Goal: Information Seeking & Learning: Learn about a topic

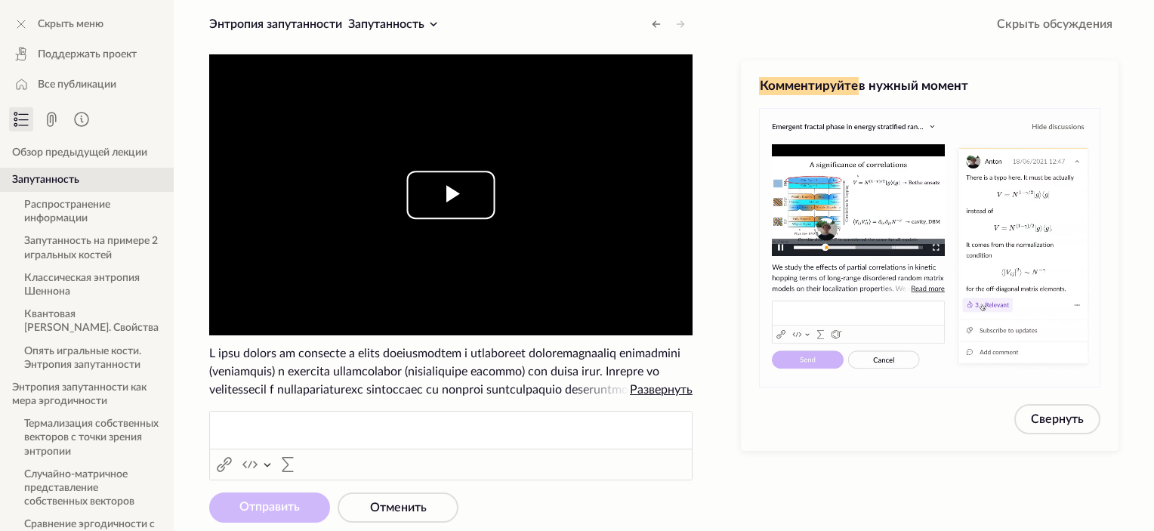
click at [451, 195] on span "Video Player" at bounding box center [451, 195] width 0 height 0
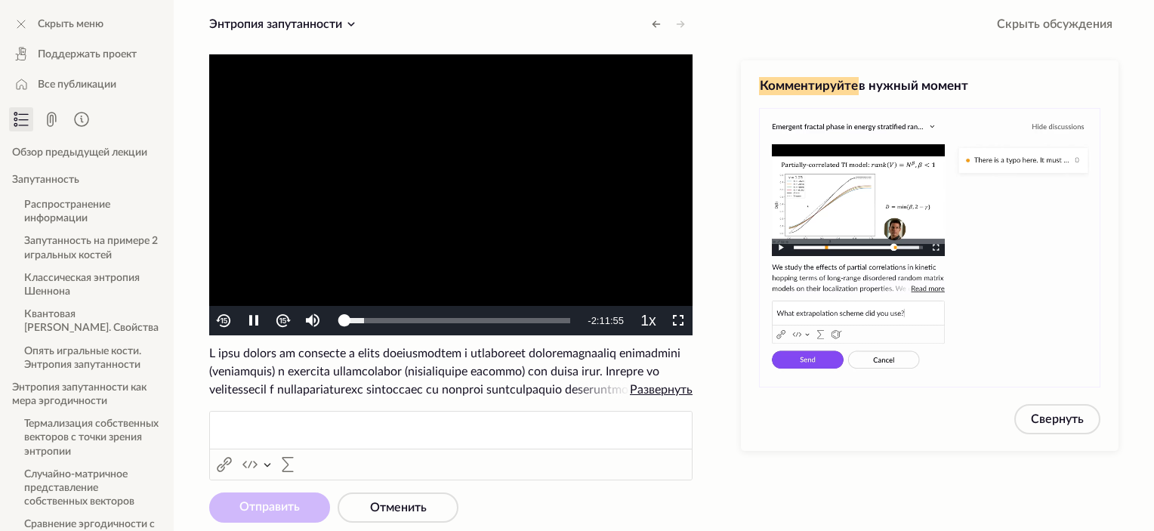
click at [718, 388] on div "Скрыть меню Поддержать проект Все публикации Обзор предыдущей лекции Запутаннос…" at bounding box center [577, 295] width 1154 height 590
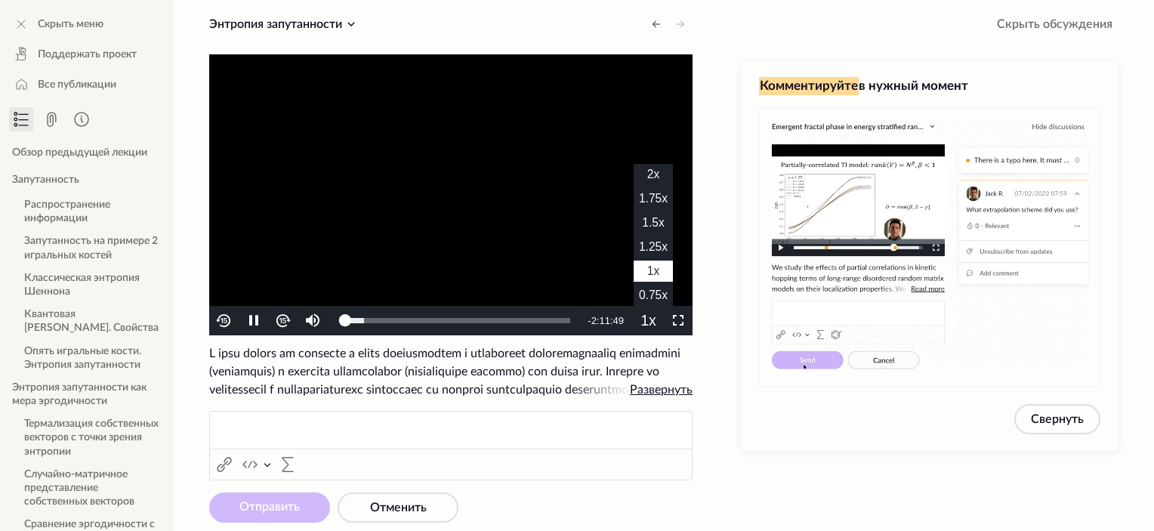
click at [659, 230] on li "1.5x" at bounding box center [653, 222] width 39 height 21
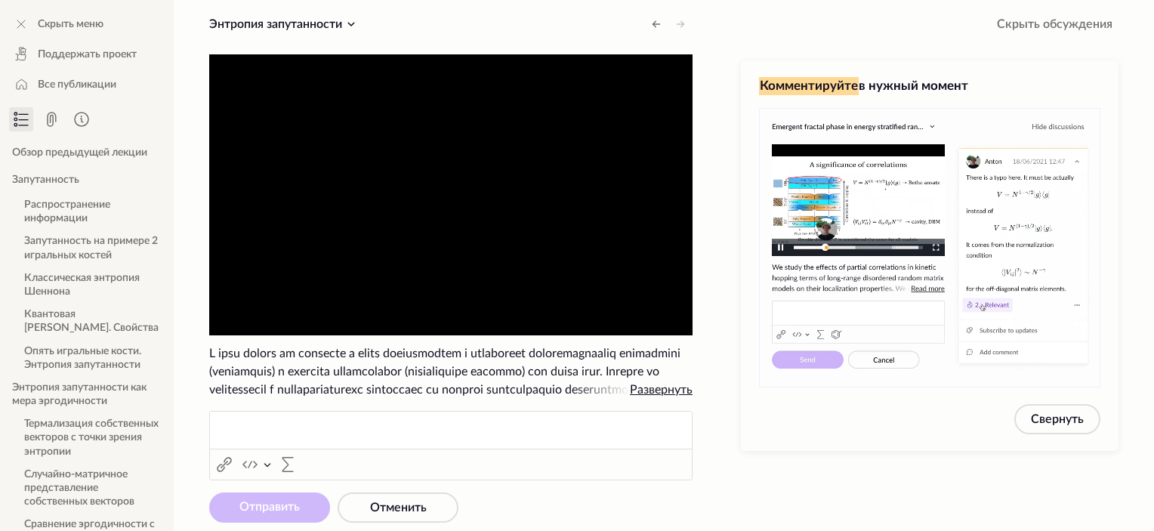
click at [718, 372] on div "Скрыть меню Поддержать проект Все публикации Обзор предыдущей лекции Запутаннос…" at bounding box center [577, 295] width 1154 height 590
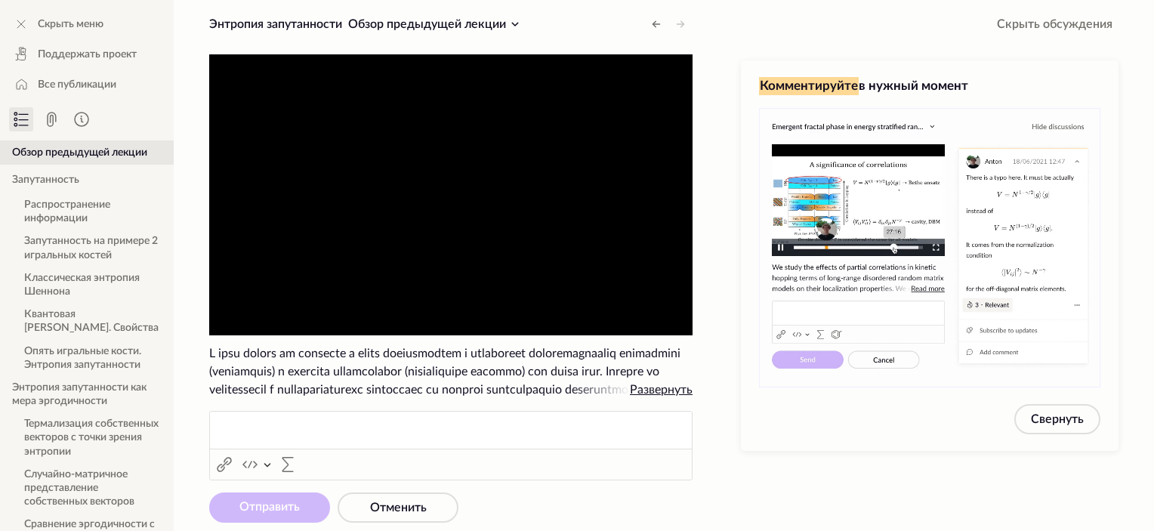
click at [674, 391] on span "Развернуть" at bounding box center [661, 390] width 63 height 12
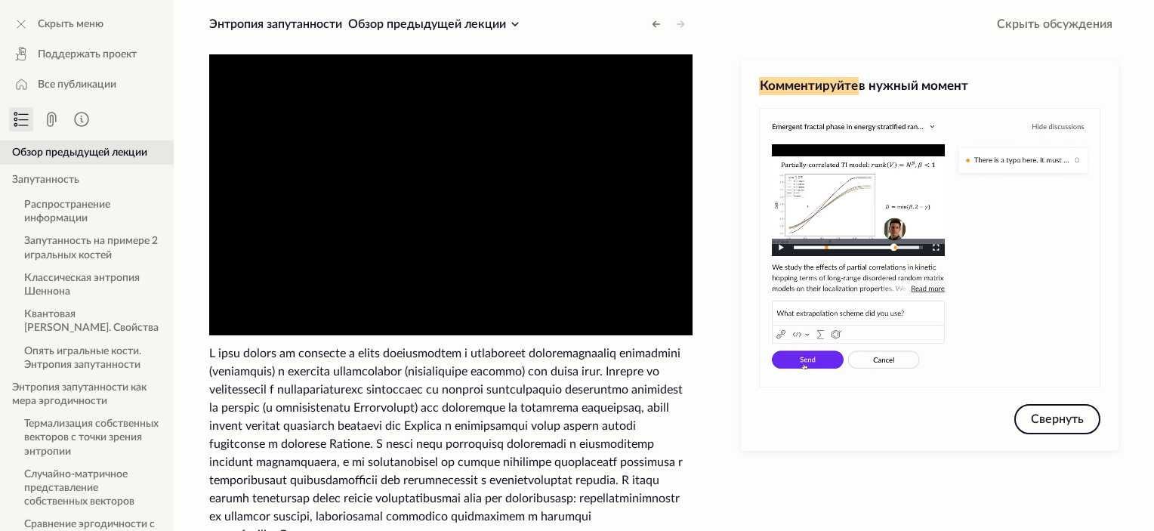
click at [1057, 421] on button "Свернуть" at bounding box center [1057, 419] width 86 height 30
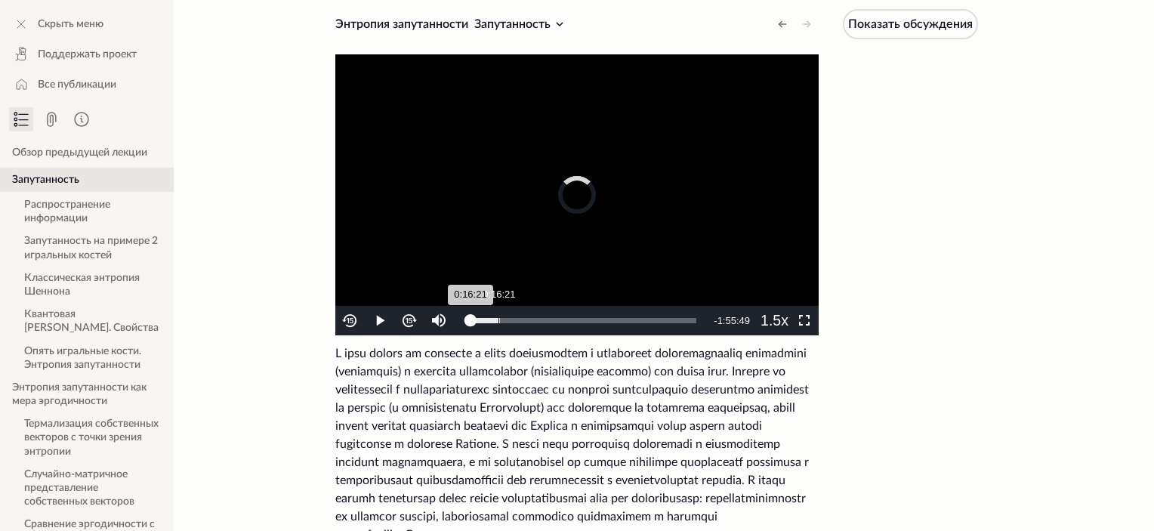
click at [499, 322] on div "0:16:21" at bounding box center [499, 320] width 1 height 5
click at [495, 323] on div "0:17:16" at bounding box center [485, 320] width 29 height 5
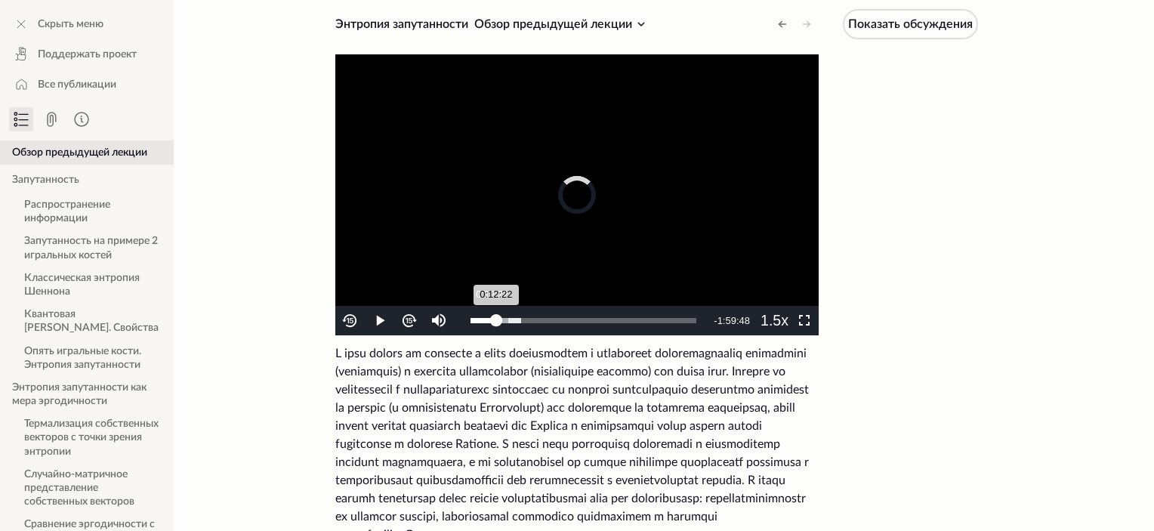
click at [492, 321] on div "0:12:22" at bounding box center [484, 320] width 26 height 5
click at [486, 321] on div "0:12:24" at bounding box center [481, 320] width 21 height 5
click at [481, 320] on div "0:08:52" at bounding box center [478, 320] width 15 height 5
click at [477, 319] on div "0:06:39" at bounding box center [476, 320] width 11 height 5
click at [896, 26] on span "Показать обсуждения" at bounding box center [910, 24] width 125 height 12
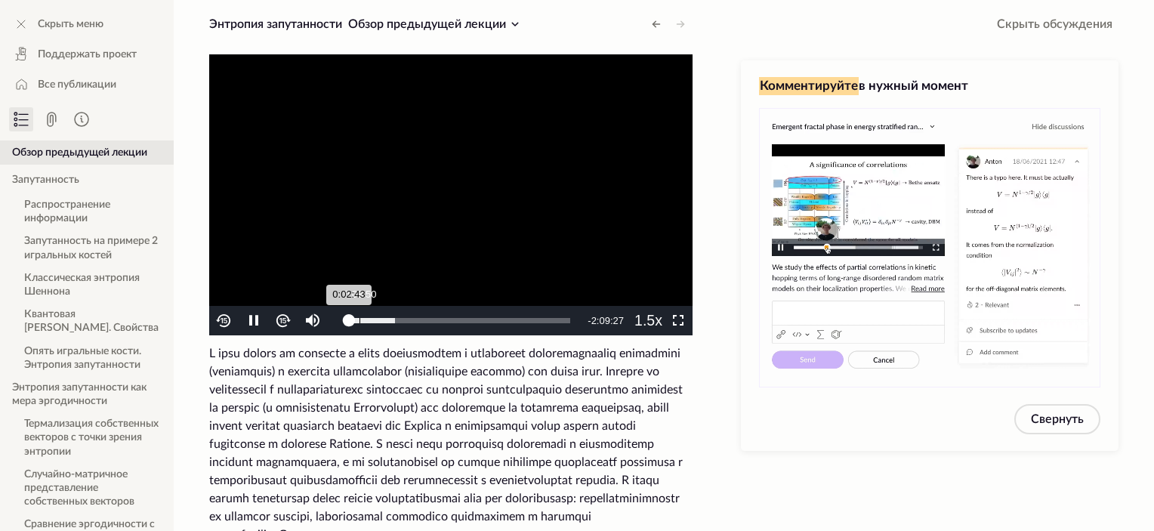
click at [360, 320] on div "0:08:50" at bounding box center [360, 320] width 1 height 5
click at [254, 321] on span "Video Player" at bounding box center [254, 321] width 0 height 0
